Goal: Task Accomplishment & Management: Use online tool/utility

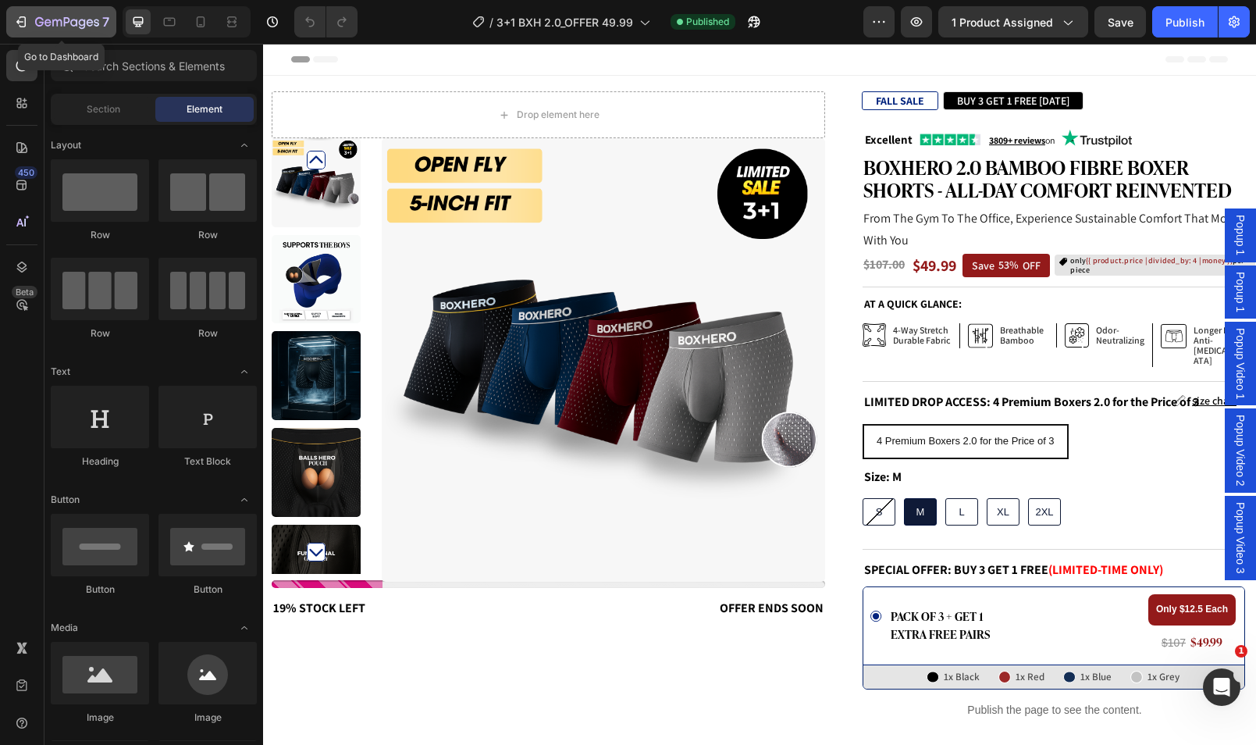
click at [41, 24] on icon "button" at bounding box center [39, 21] width 9 height 9
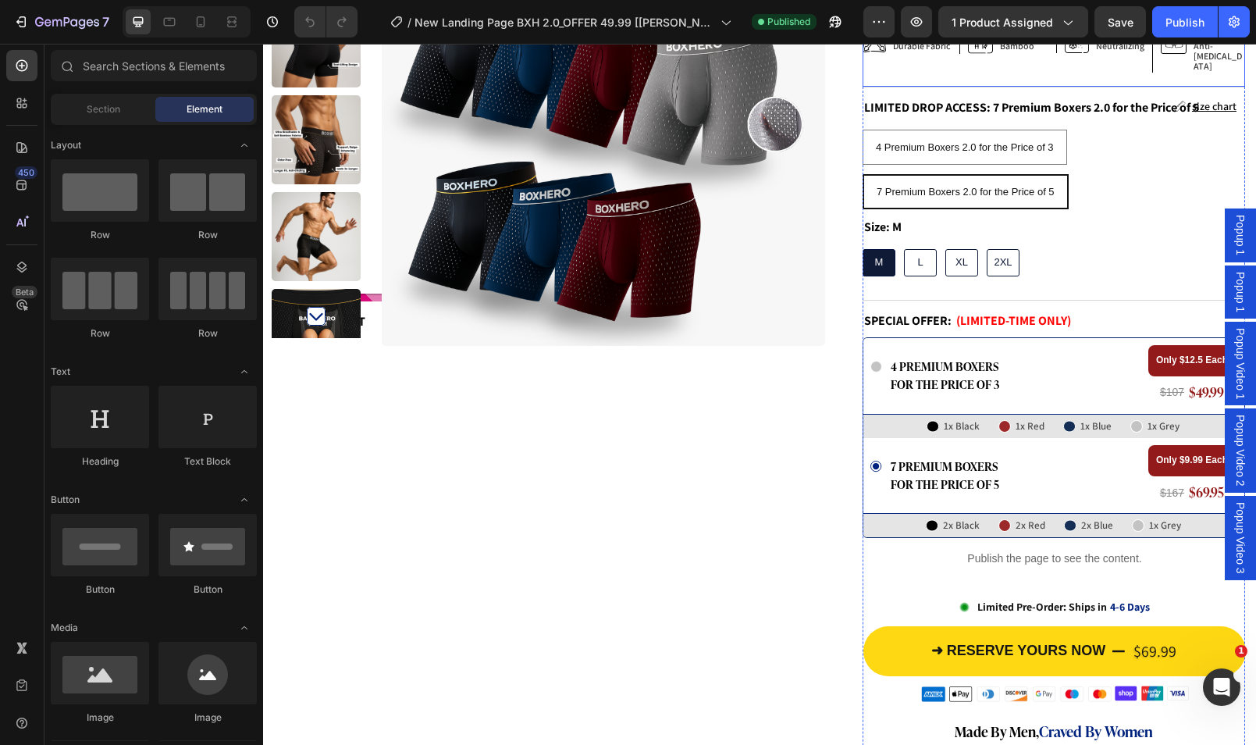
scroll to position [597, 0]
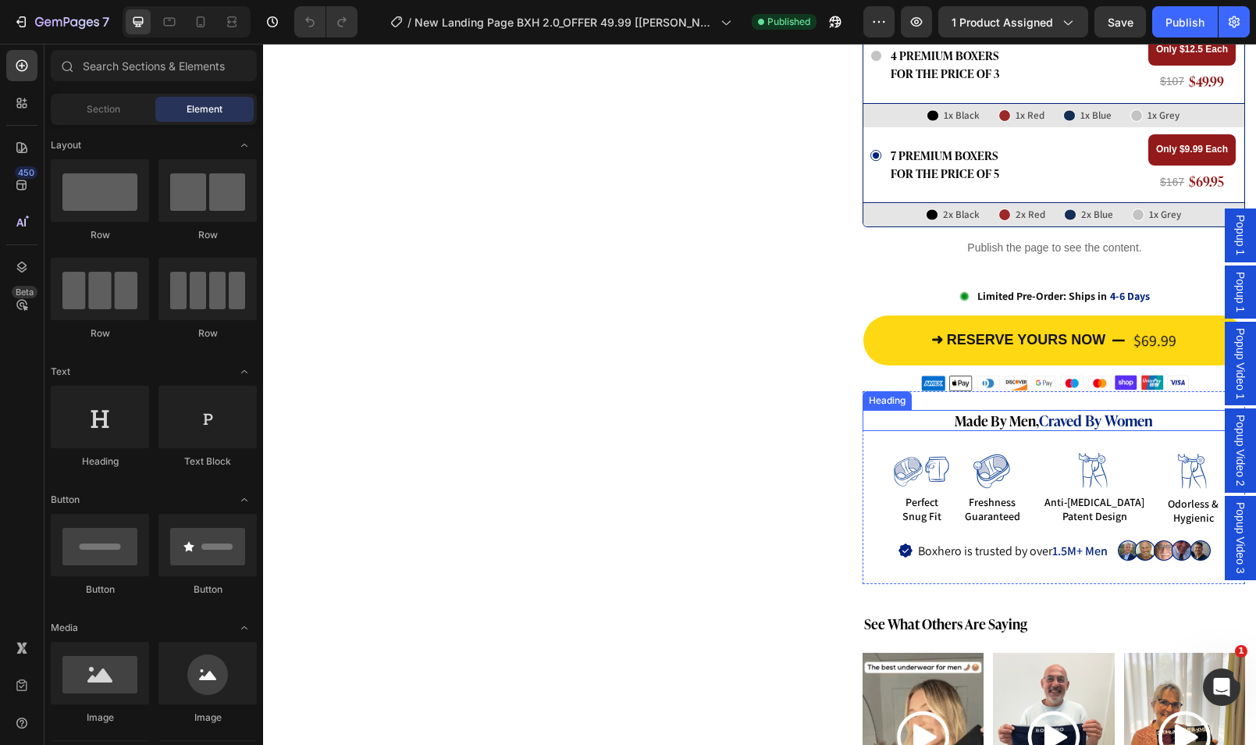
click at [996, 411] on h2 "made by men, craved by women" at bounding box center [1054, 420] width 383 height 21
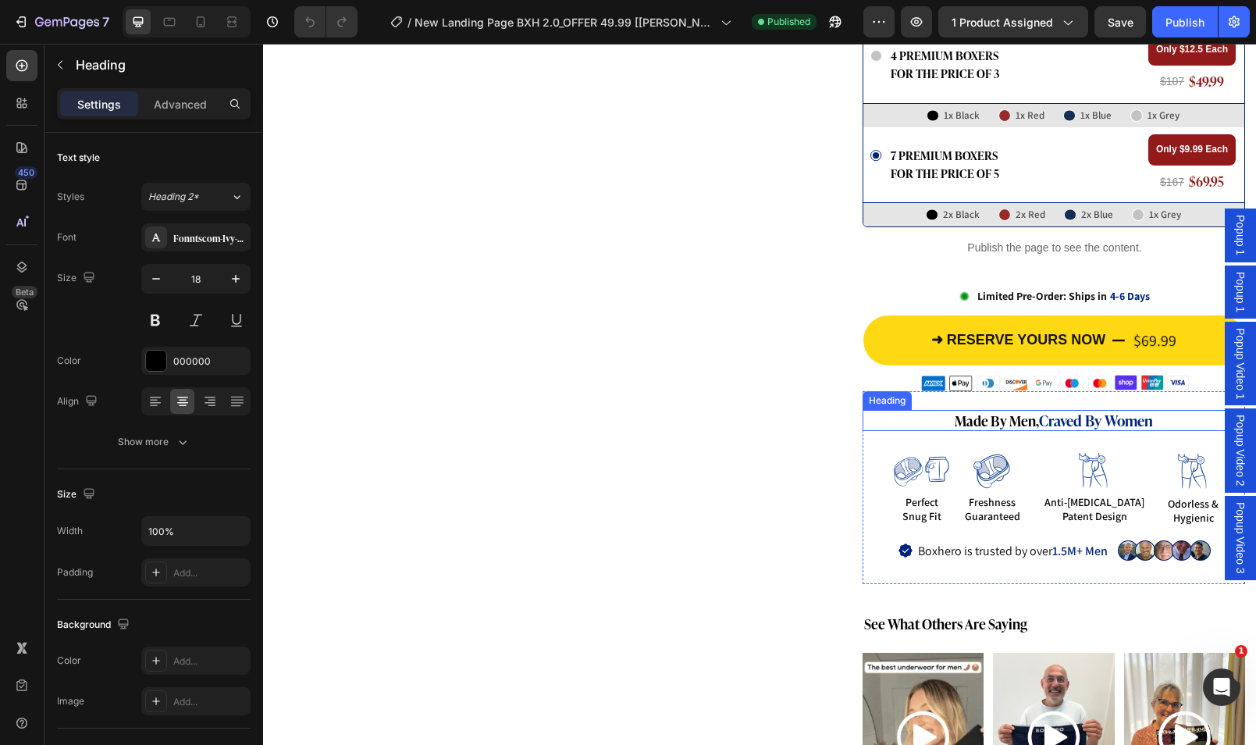
click at [996, 411] on h2 "made by men, craved by women" at bounding box center [1054, 420] width 383 height 21
click at [996, 411] on p "made by men, craved by women" at bounding box center [1053, 420] width 379 height 18
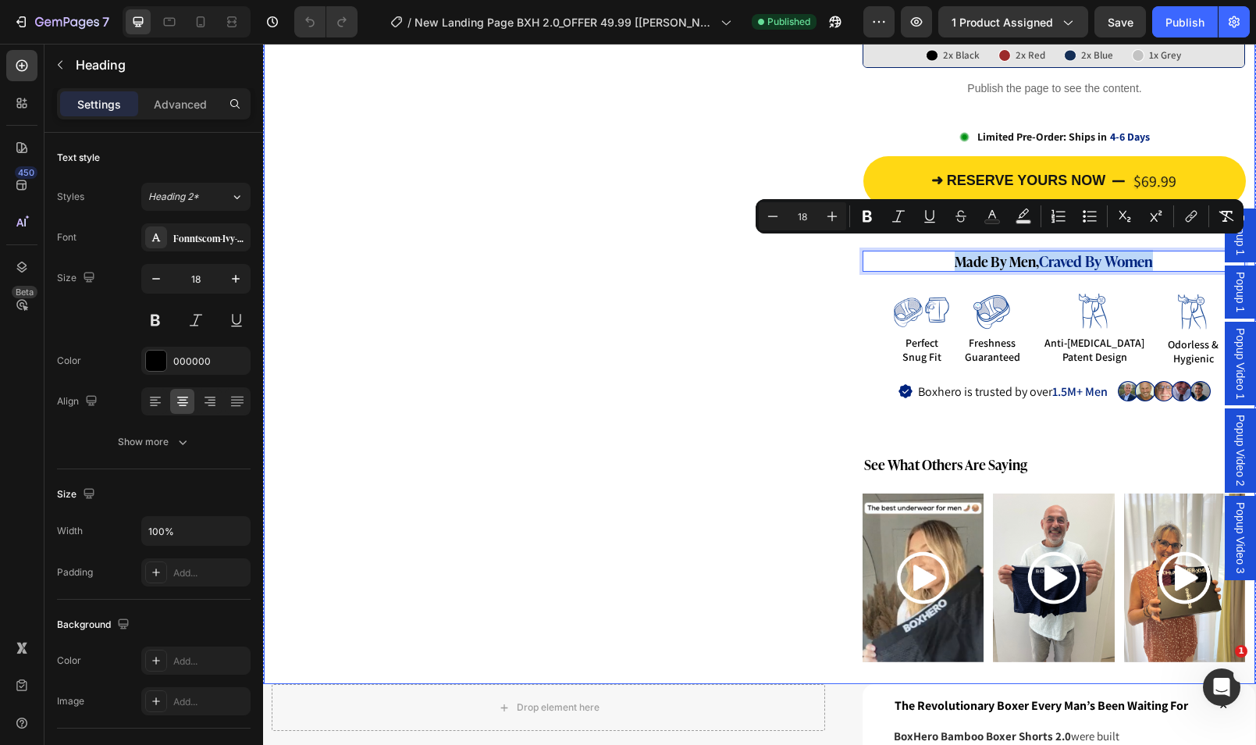
scroll to position [0, 0]
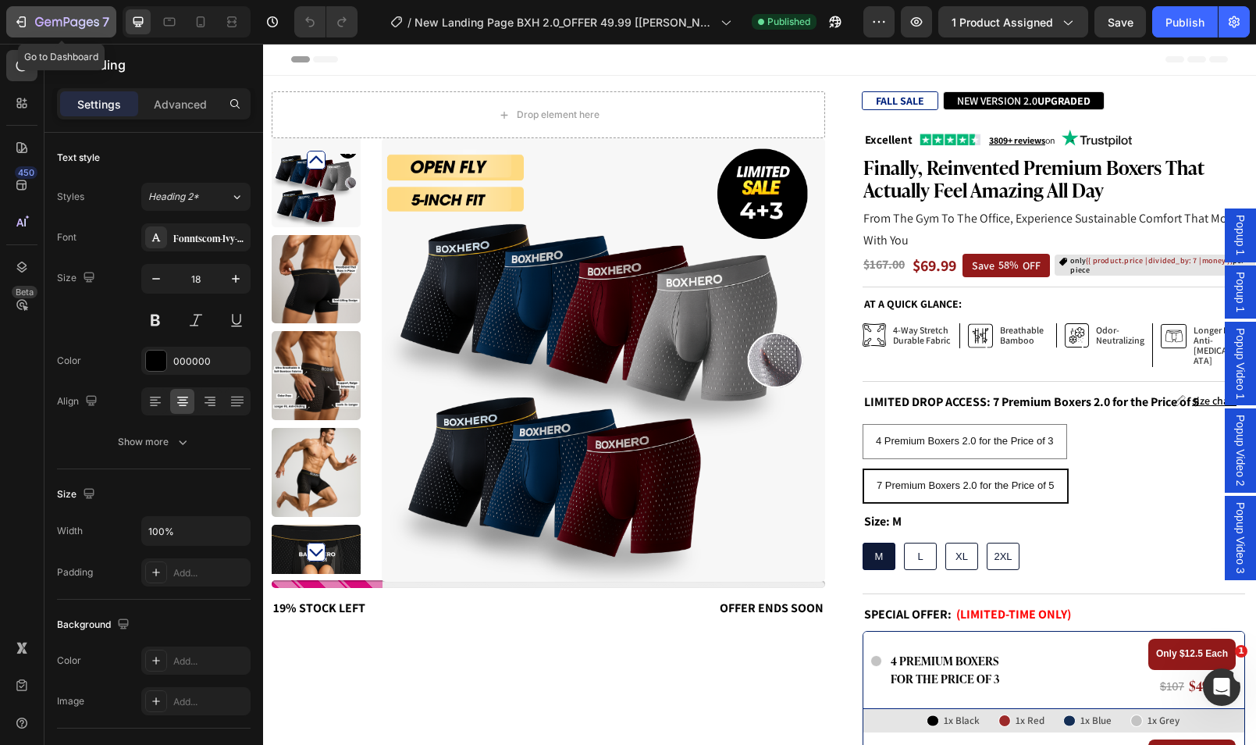
click at [42, 30] on div "7" at bounding box center [72, 21] width 74 height 19
